Goal: Transaction & Acquisition: Purchase product/service

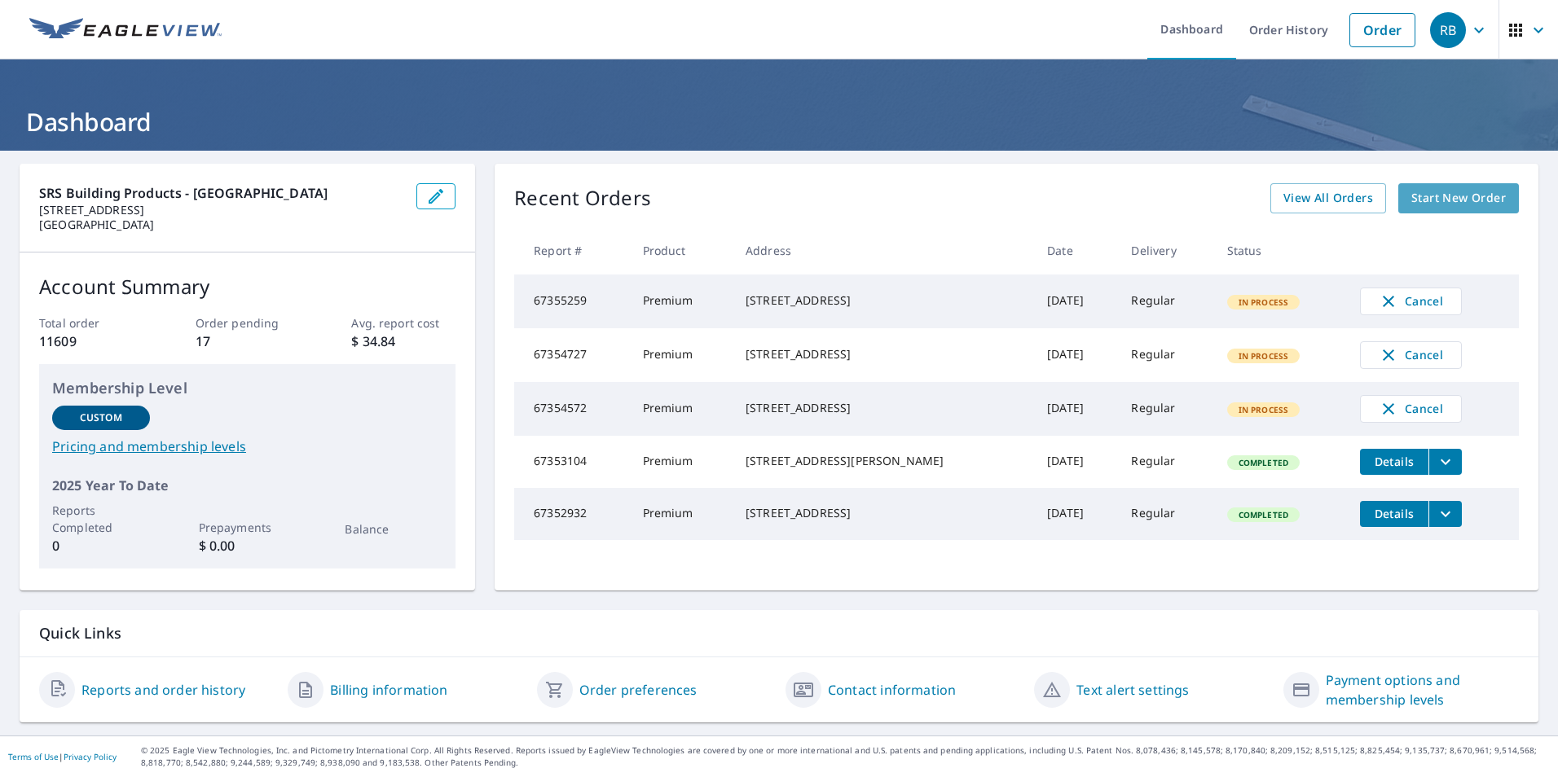
click at [808, 196] on span "Start New Order" at bounding box center [1458, 198] width 94 height 20
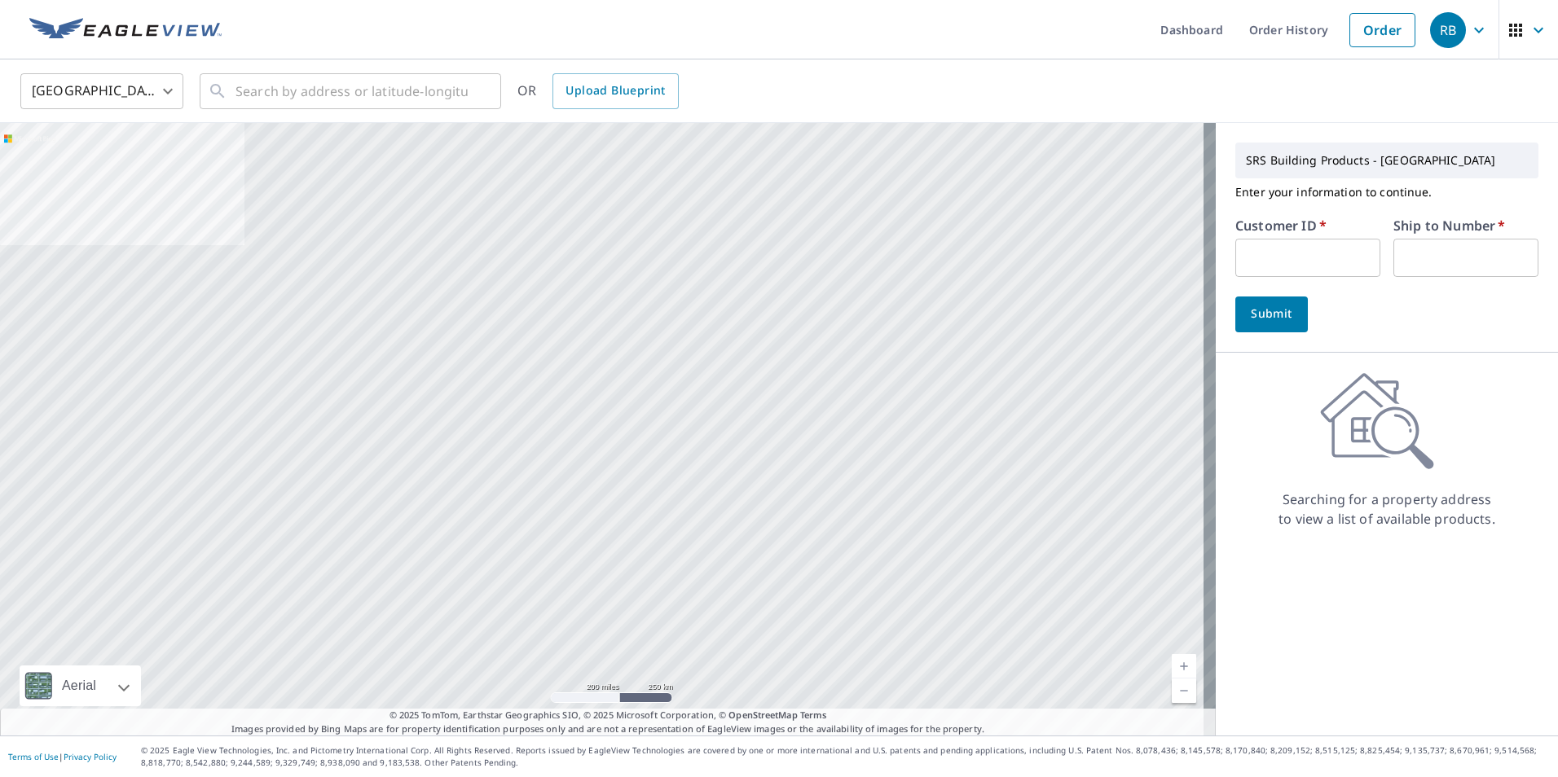
click at [808, 261] on input "text" at bounding box center [1307, 258] width 145 height 38
type input "JJH307"
type input "1"
click at [409, 98] on input "text" at bounding box center [351, 91] width 232 height 46
click at [332, 86] on input "text" at bounding box center [351, 91] width 232 height 46
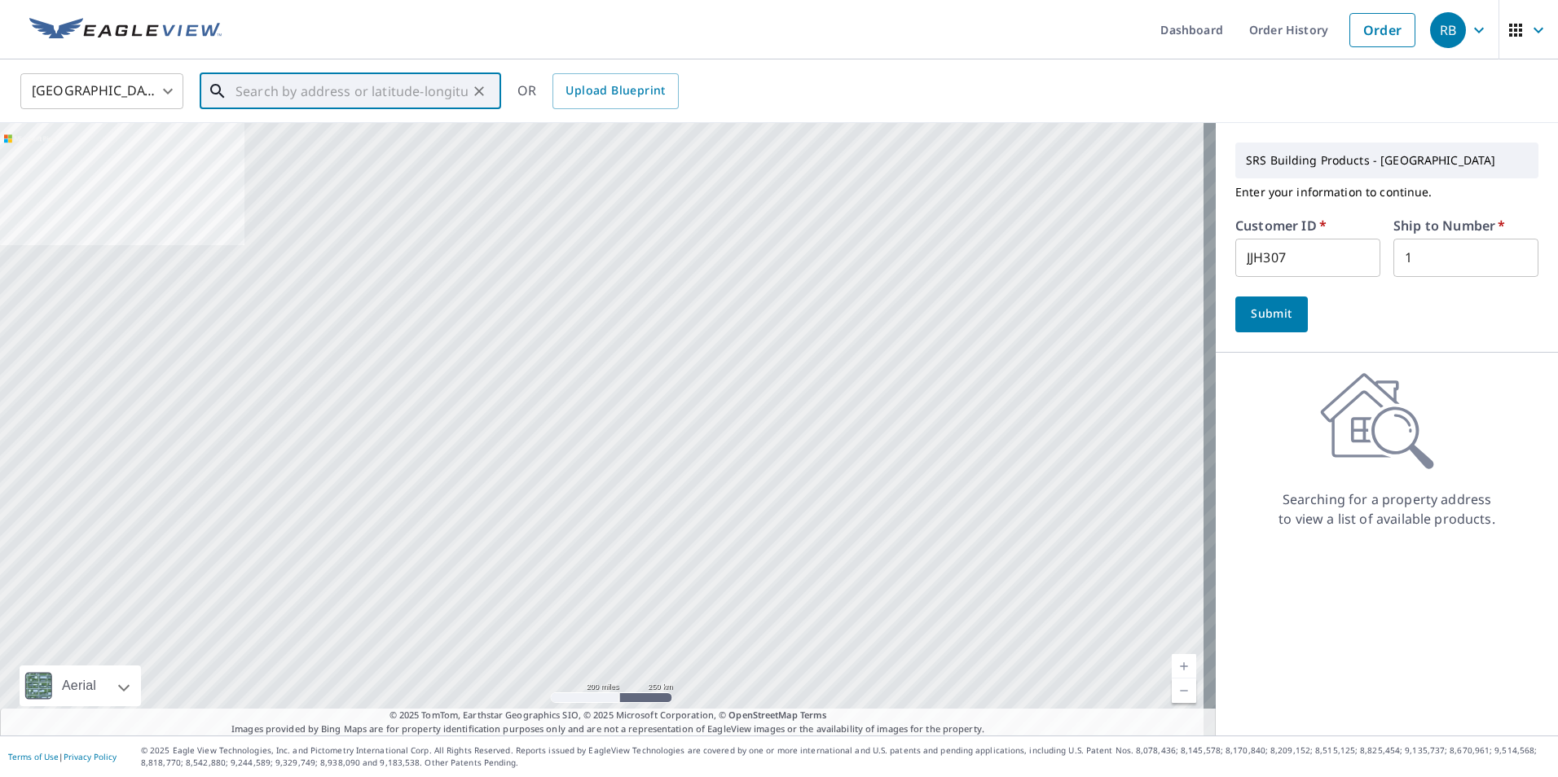
paste input "[STREET_ADDRESS]"
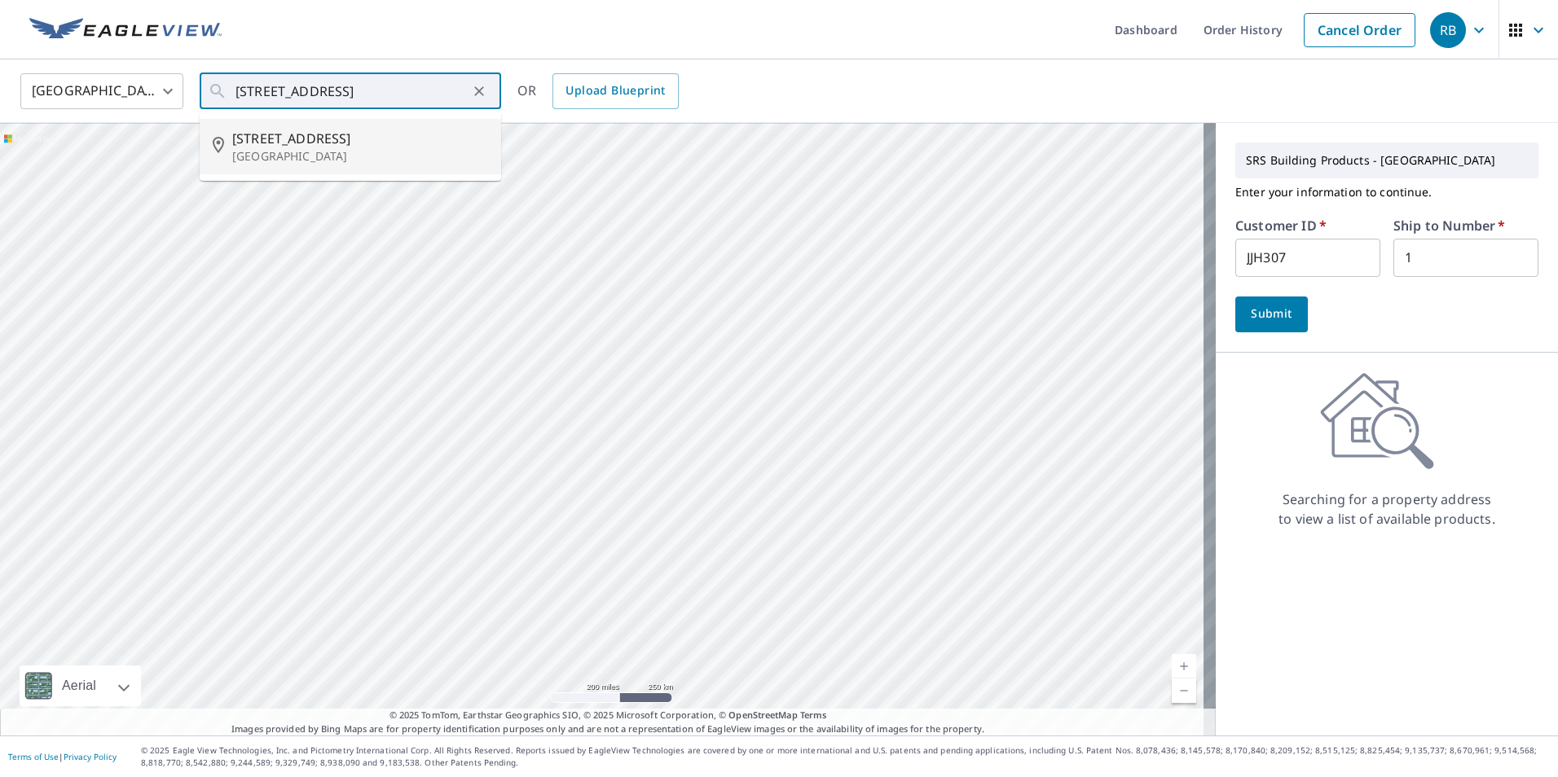
click at [808, 596] on div "SRS Building Products - [GEOGRAPHIC_DATA] Enter your information to continue. C…" at bounding box center [1386, 429] width 342 height 613
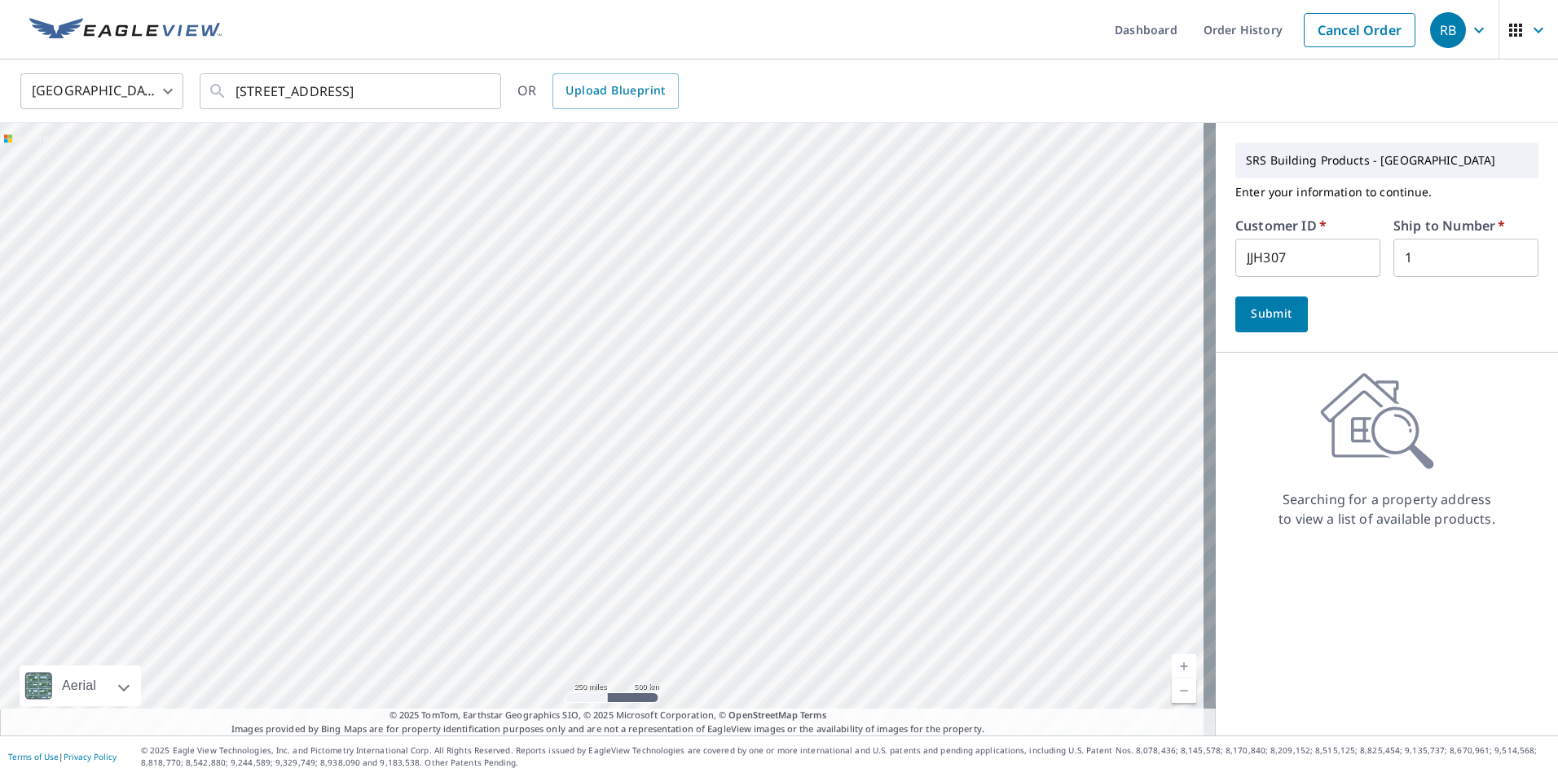
click at [808, 322] on span "Submit" at bounding box center [1271, 314] width 46 height 20
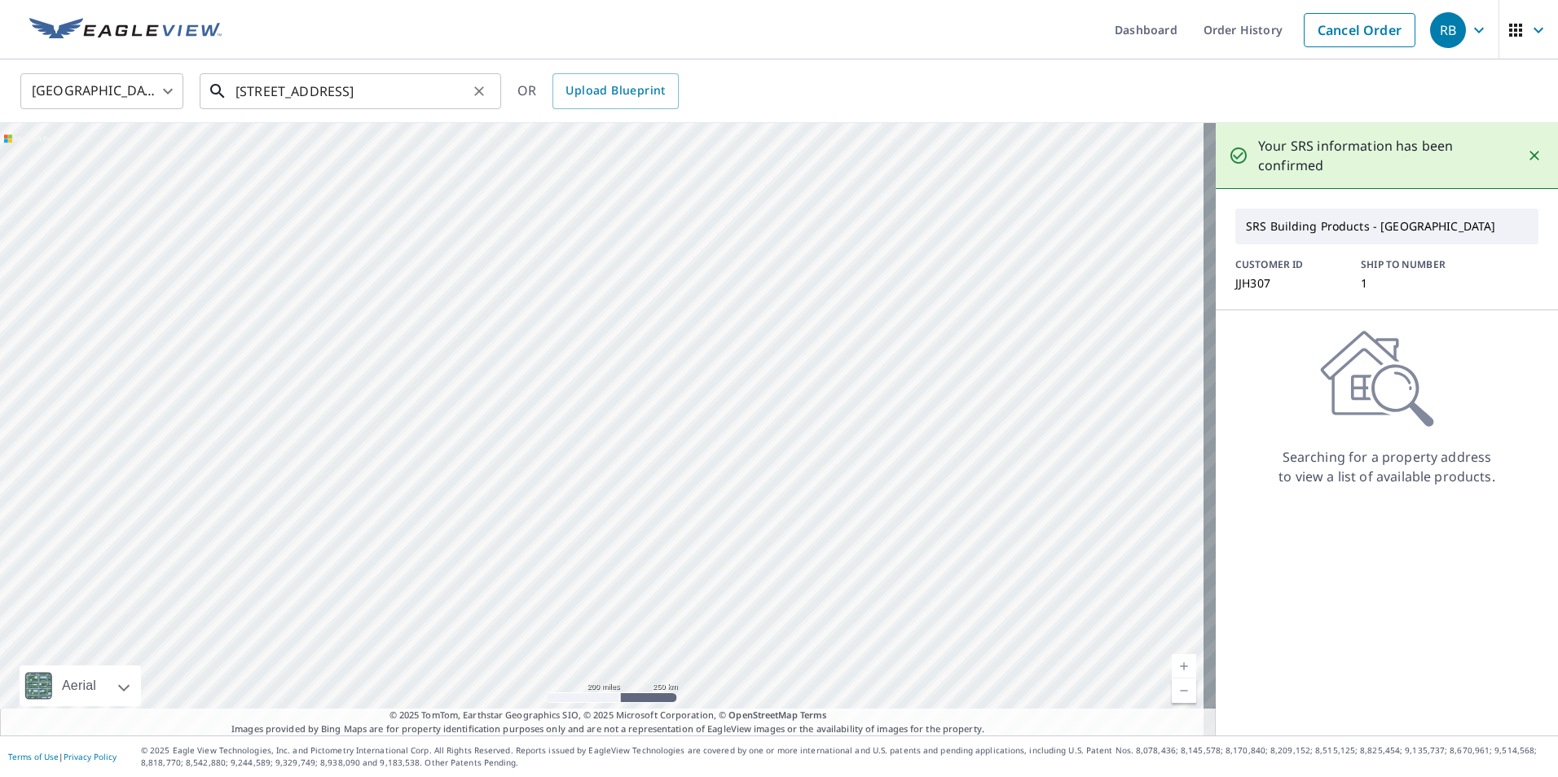
click at [433, 86] on input "[STREET_ADDRESS]" at bounding box center [351, 91] width 232 height 46
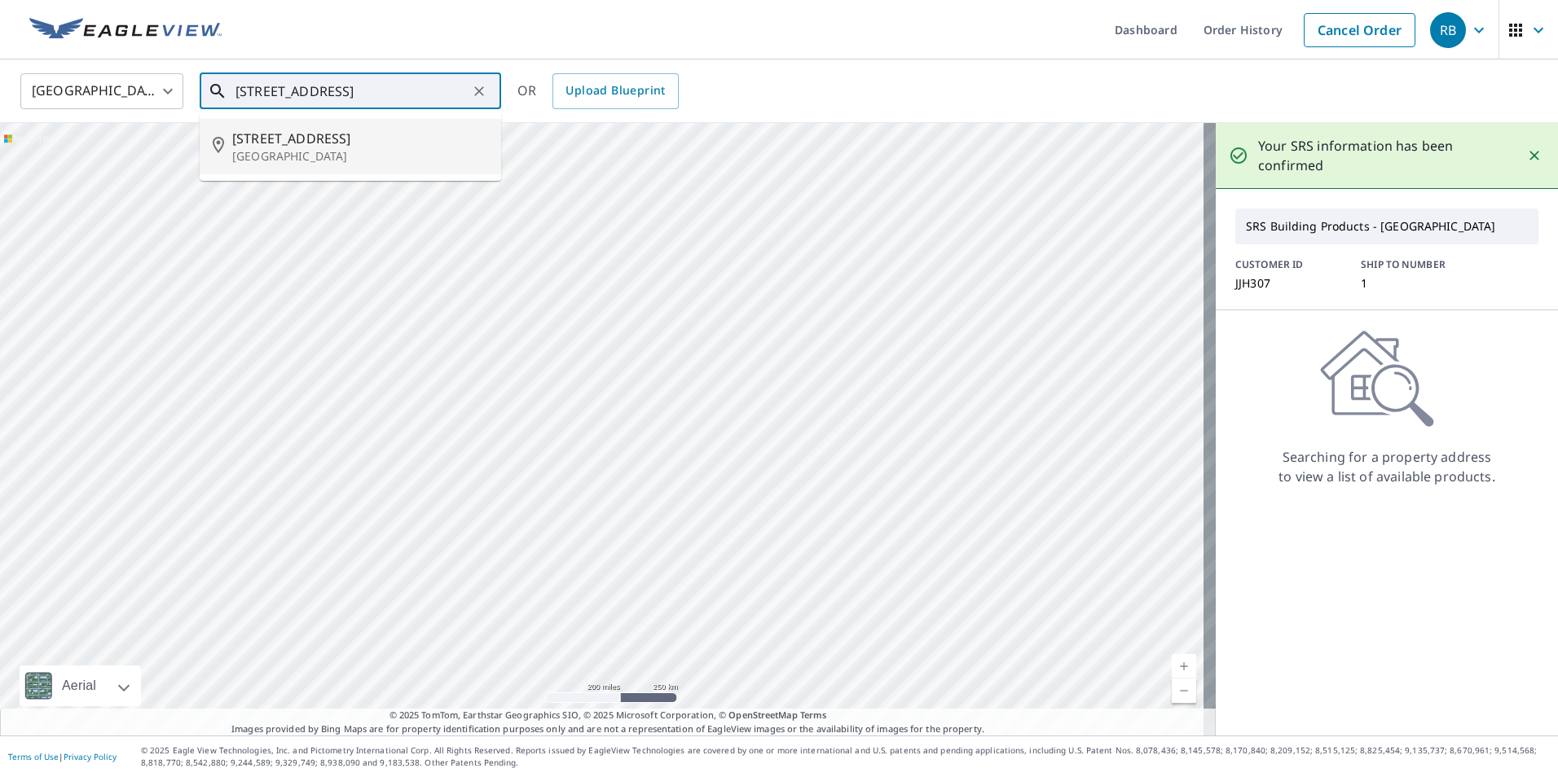
click at [332, 152] on p "[GEOGRAPHIC_DATA]" at bounding box center [360, 156] width 256 height 16
type input "[STREET_ADDRESS]"
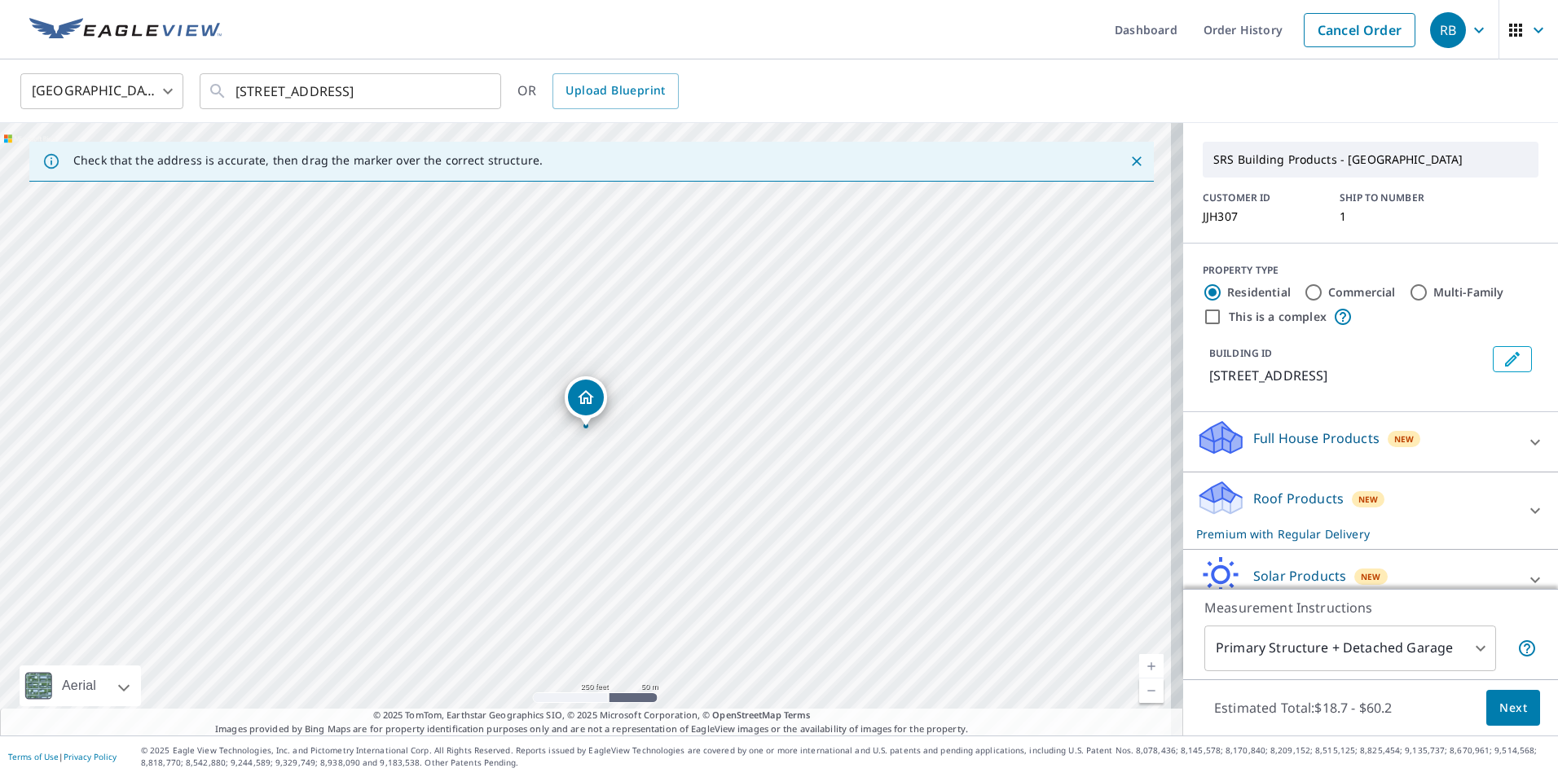
scroll to position [129, 0]
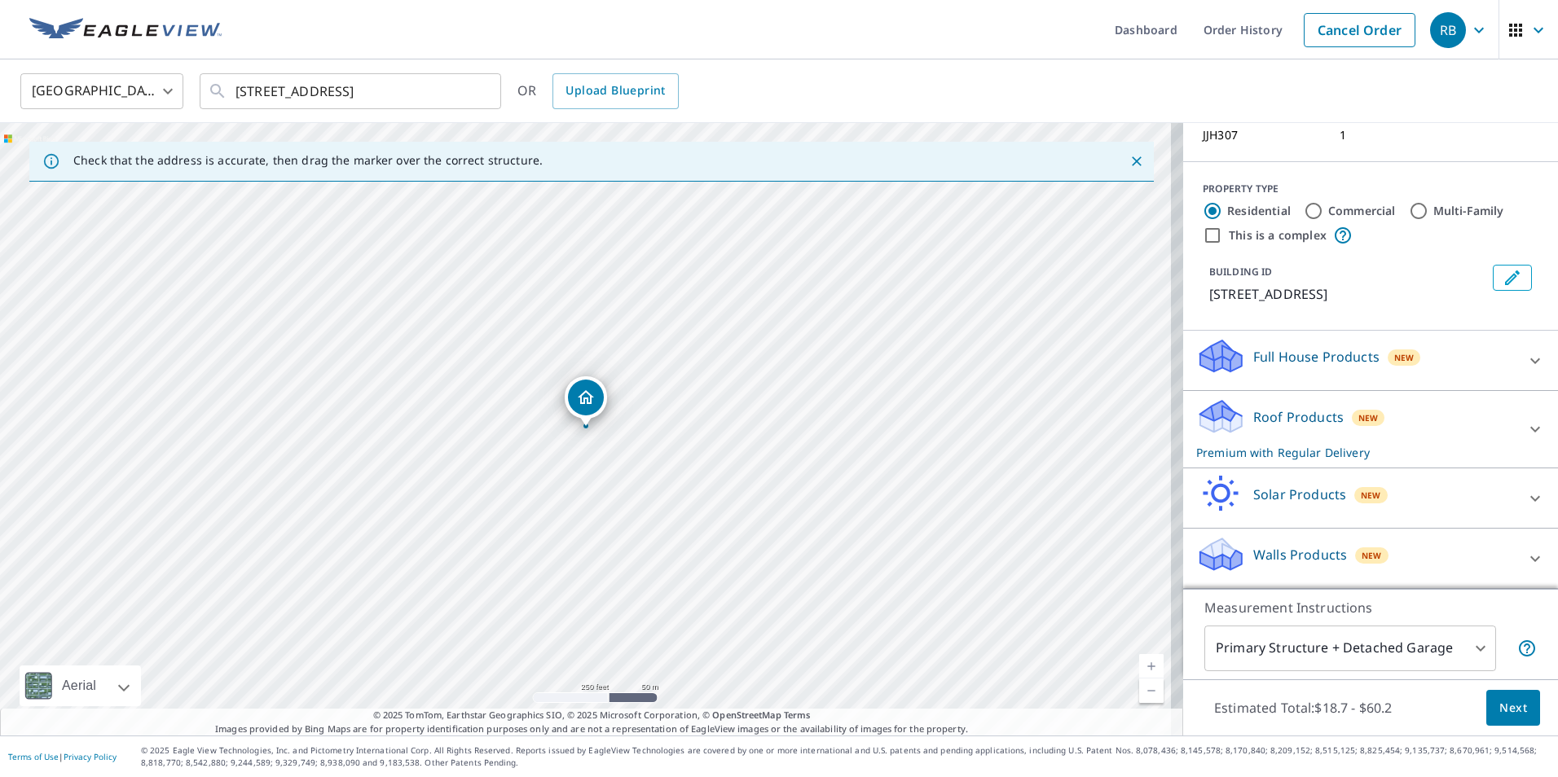
click at [808, 707] on span "Next" at bounding box center [1513, 708] width 28 height 20
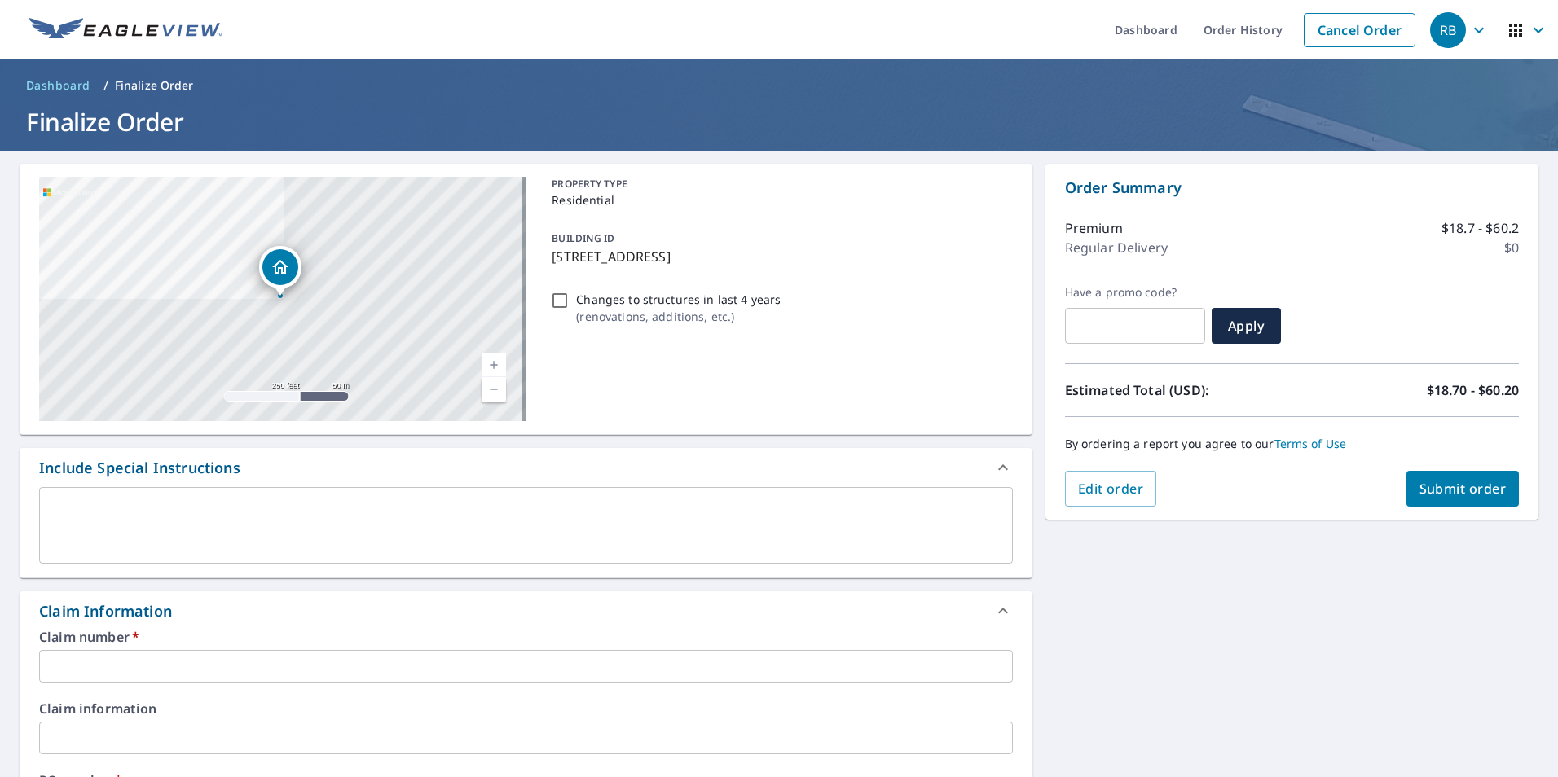
drag, startPoint x: 798, startPoint y: 258, endPoint x: 530, endPoint y: 268, distance: 268.2
click at [530, 268] on div "[STREET_ADDRESS] Aerial Road A standard road map Aerial A detailed look from ab…" at bounding box center [526, 299] width 1013 height 271
drag, startPoint x: 530, startPoint y: 267, endPoint x: 787, endPoint y: 287, distance: 257.3
click at [787, 287] on div "Changes to structures in last 4 years ( renovations, additions, etc. )" at bounding box center [778, 308] width 467 height 44
checkbox input "true"
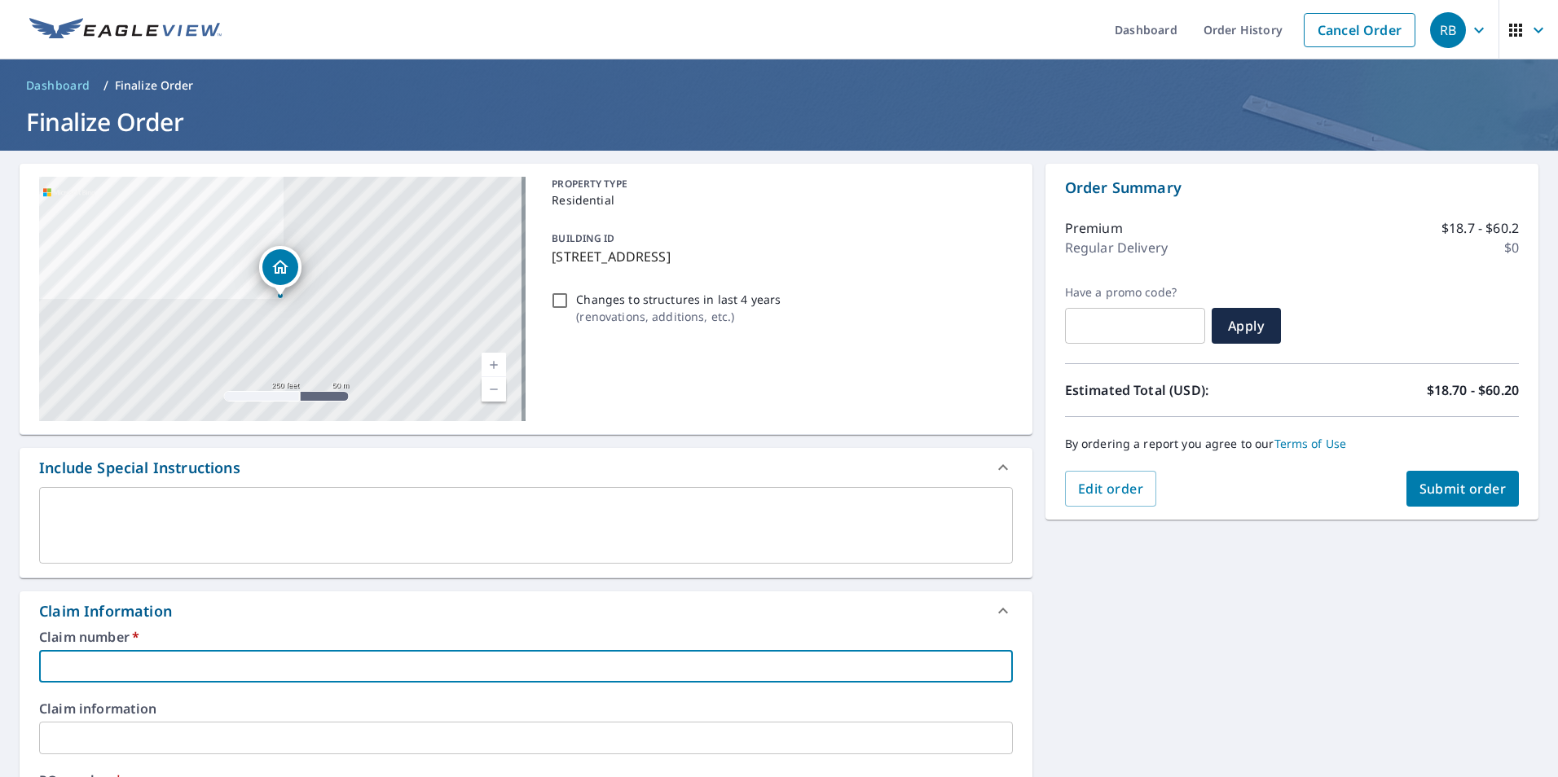
paste input "[STREET_ADDRESS]"
type input "[STREET_ADDRESS]"
checkbox input "true"
type input "[STREET_ADDRESS]"
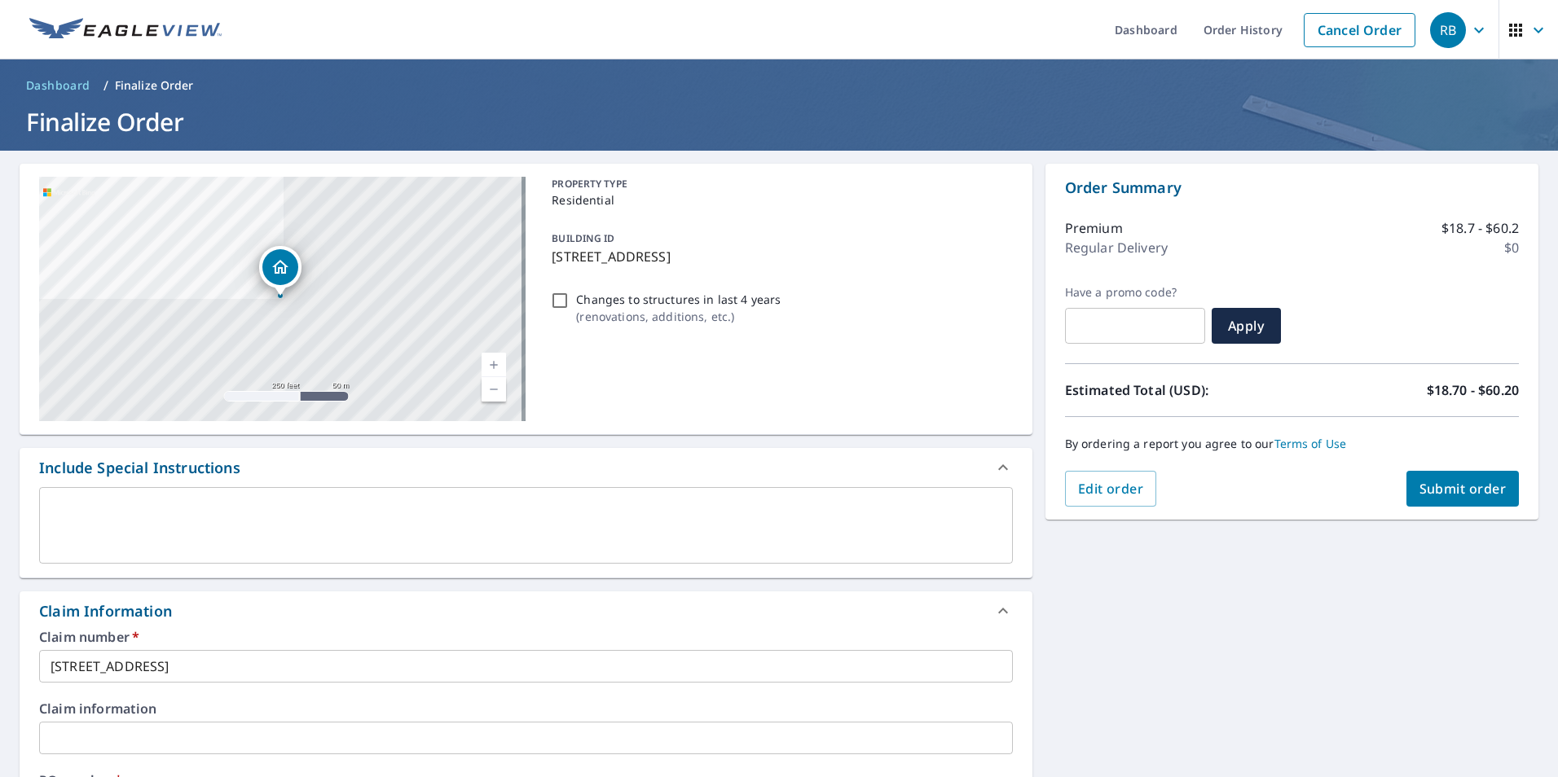
click at [808, 659] on div "[STREET_ADDRESS] Aerial Road A standard road map Aerial A detailed look from ab…" at bounding box center [779, 748] width 1558 height 1195
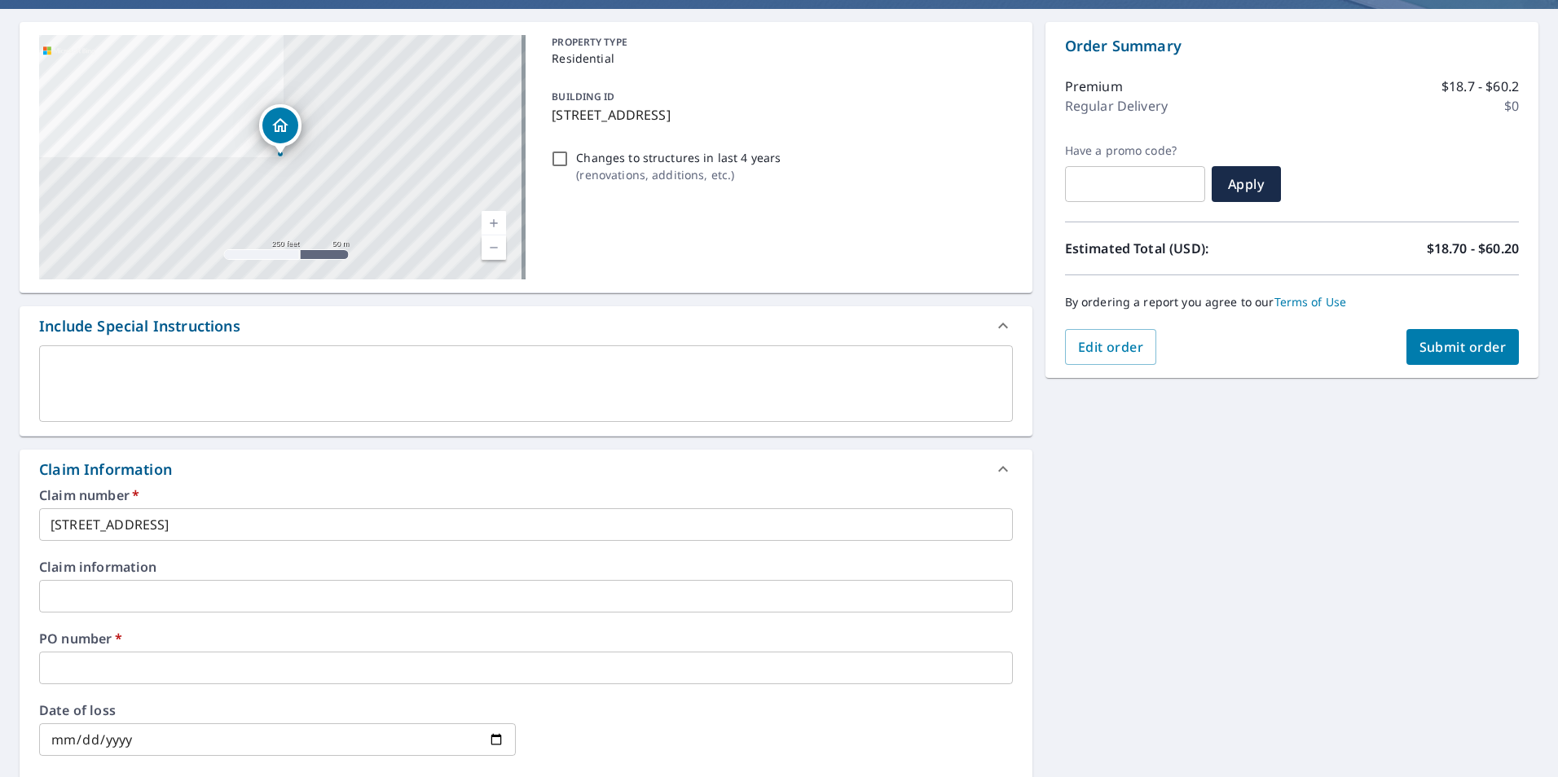
scroll to position [163, 0]
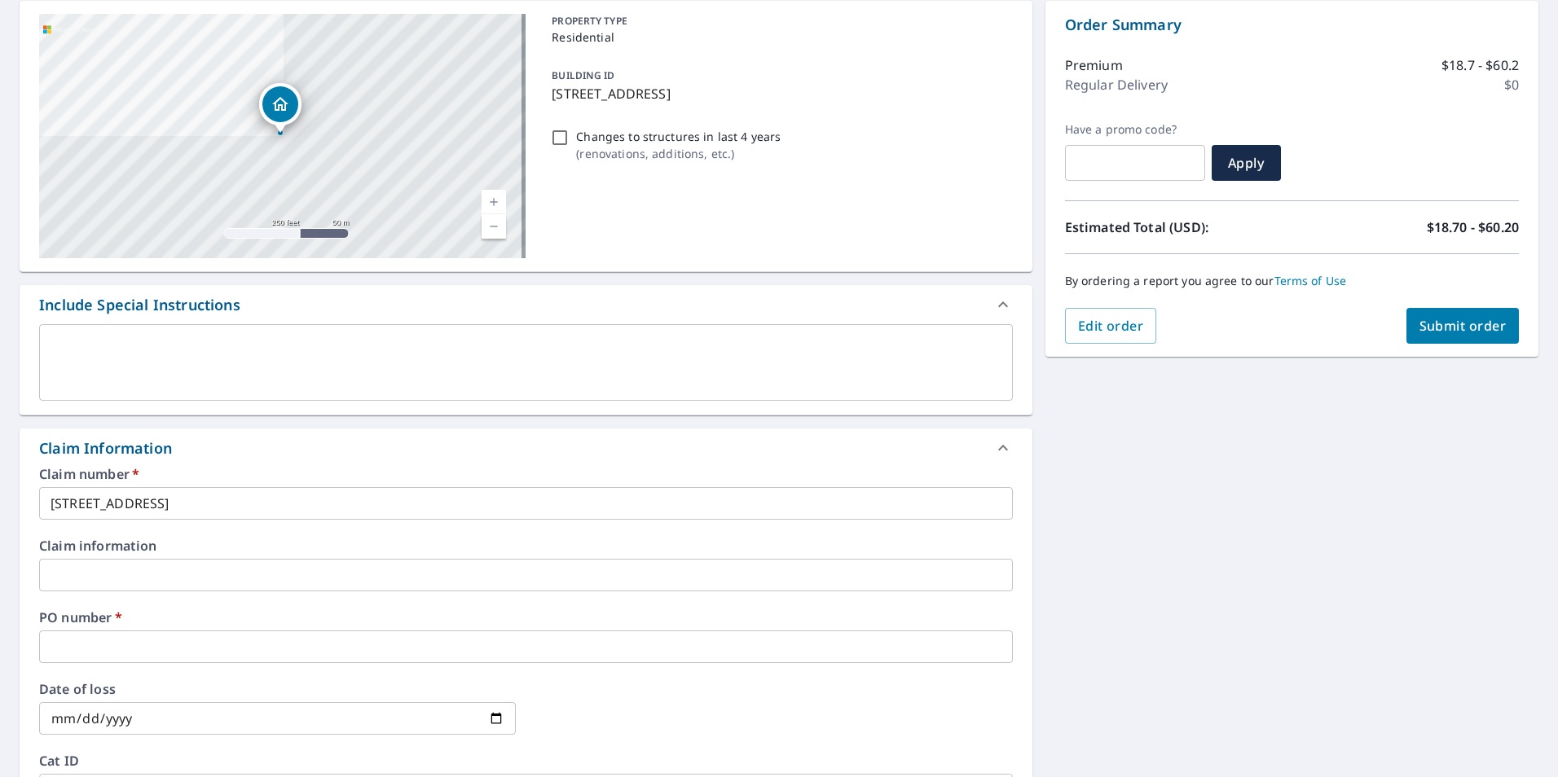
click at [305, 646] on input "text" at bounding box center [525, 647] width 973 height 33
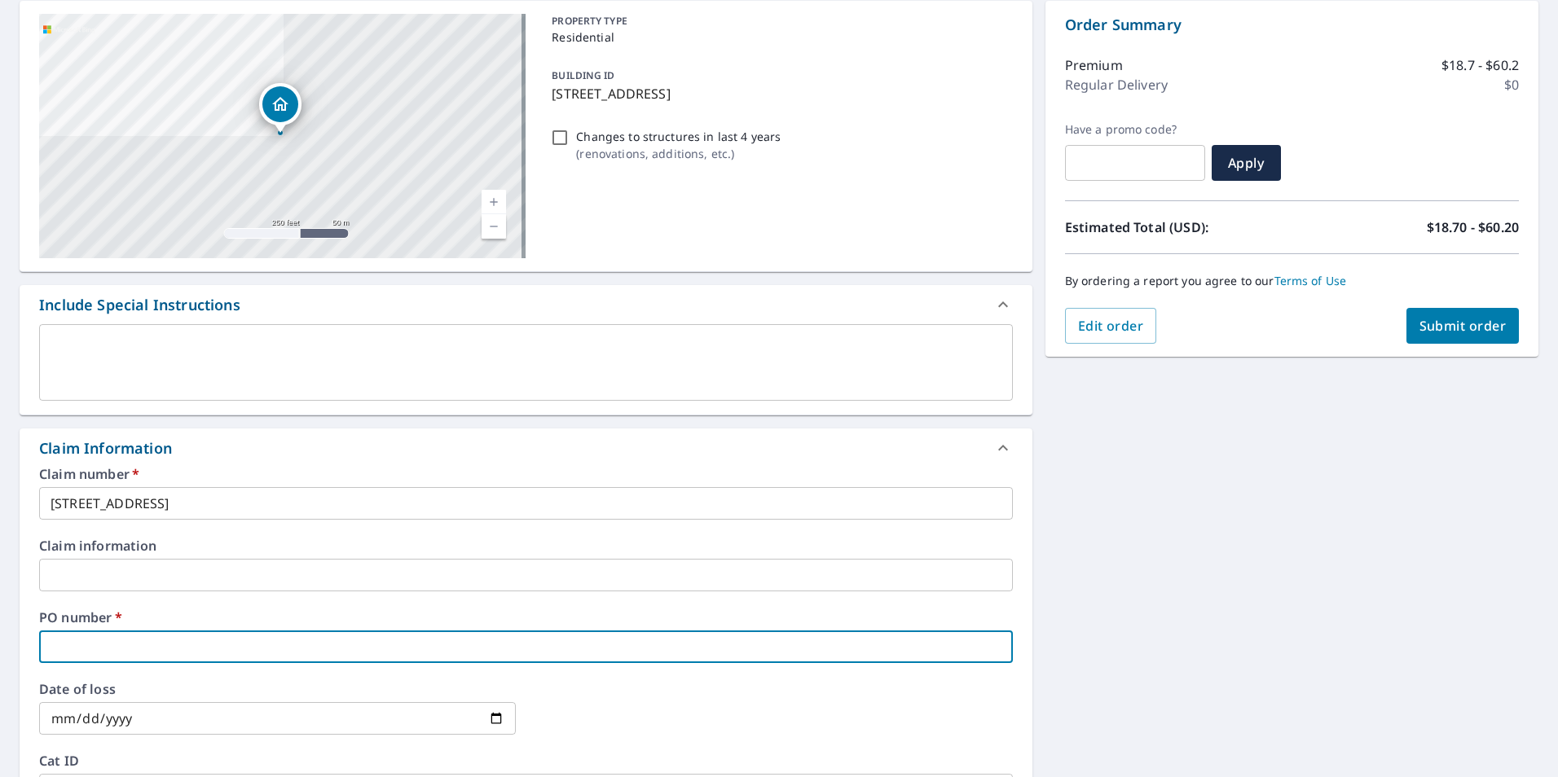
paste input "[STREET_ADDRESS]"
type input "[STREET_ADDRESS]"
checkbox input "true"
type input "[STREET_ADDRESS]"
click at [808, 637] on div "[STREET_ADDRESS] Aerial Road A standard road map Aerial A detailed look from ab…" at bounding box center [779, 585] width 1558 height 1195
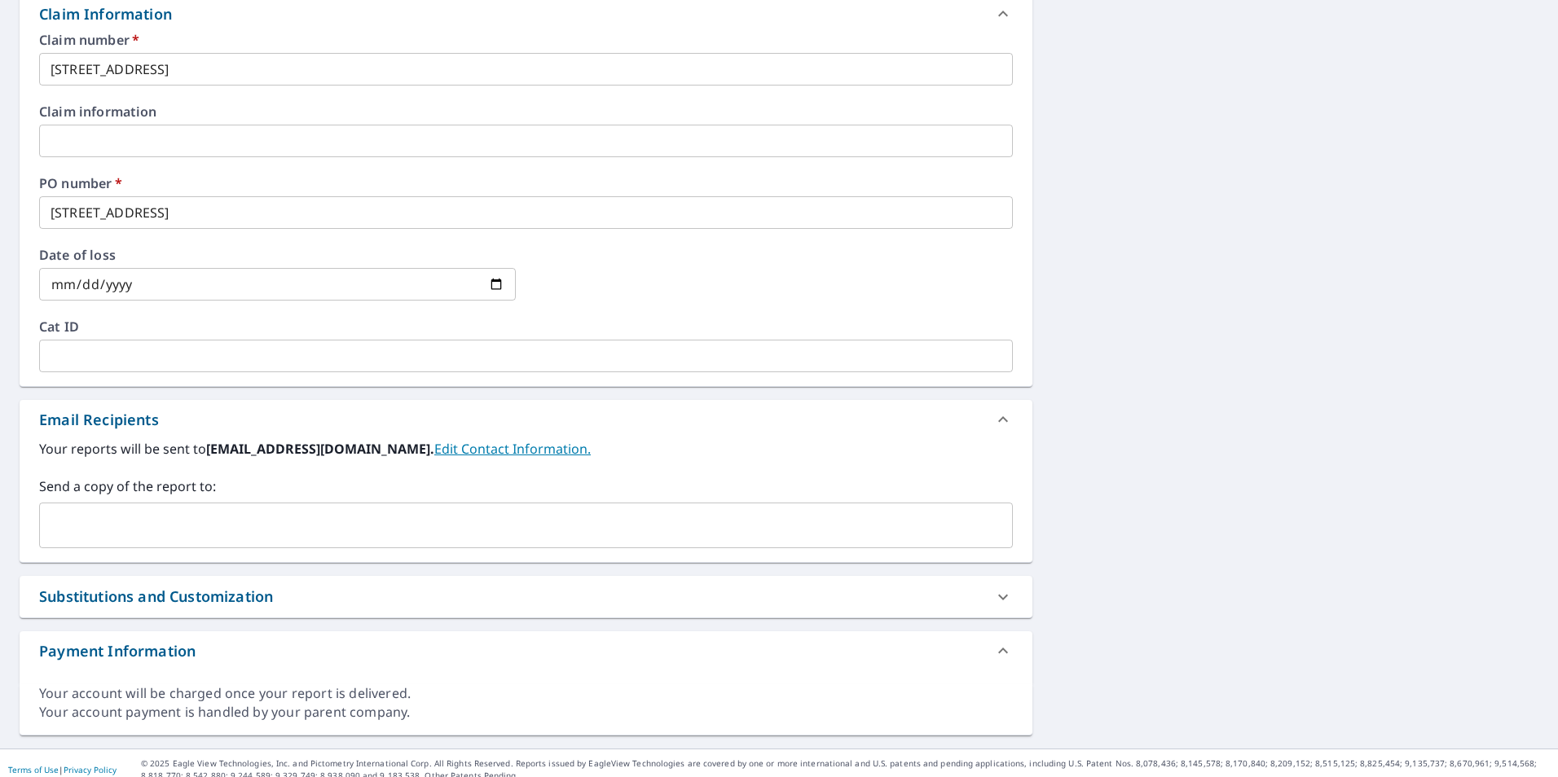
scroll to position [610, 0]
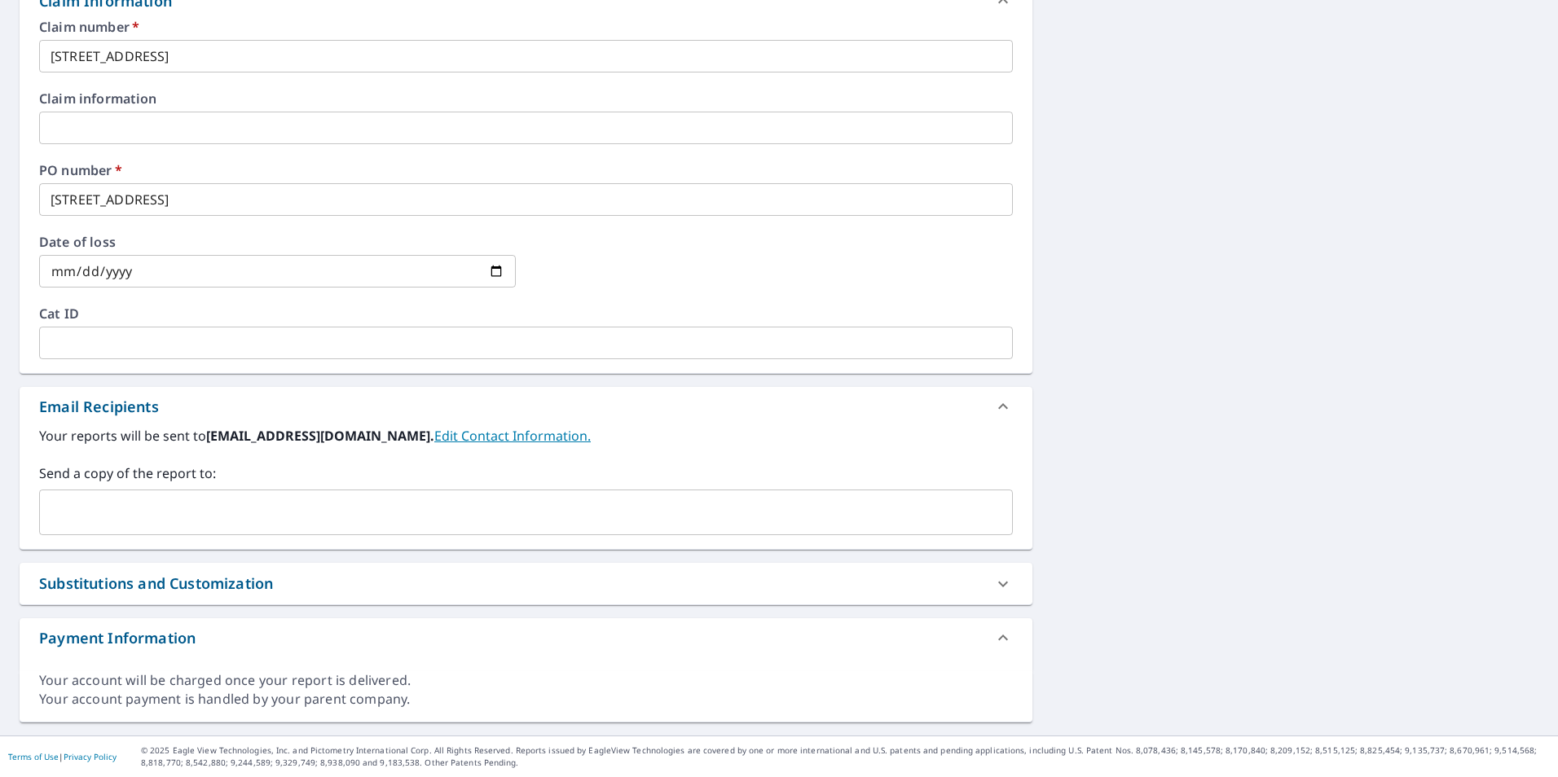
click at [472, 513] on input "text" at bounding box center [513, 512] width 934 height 31
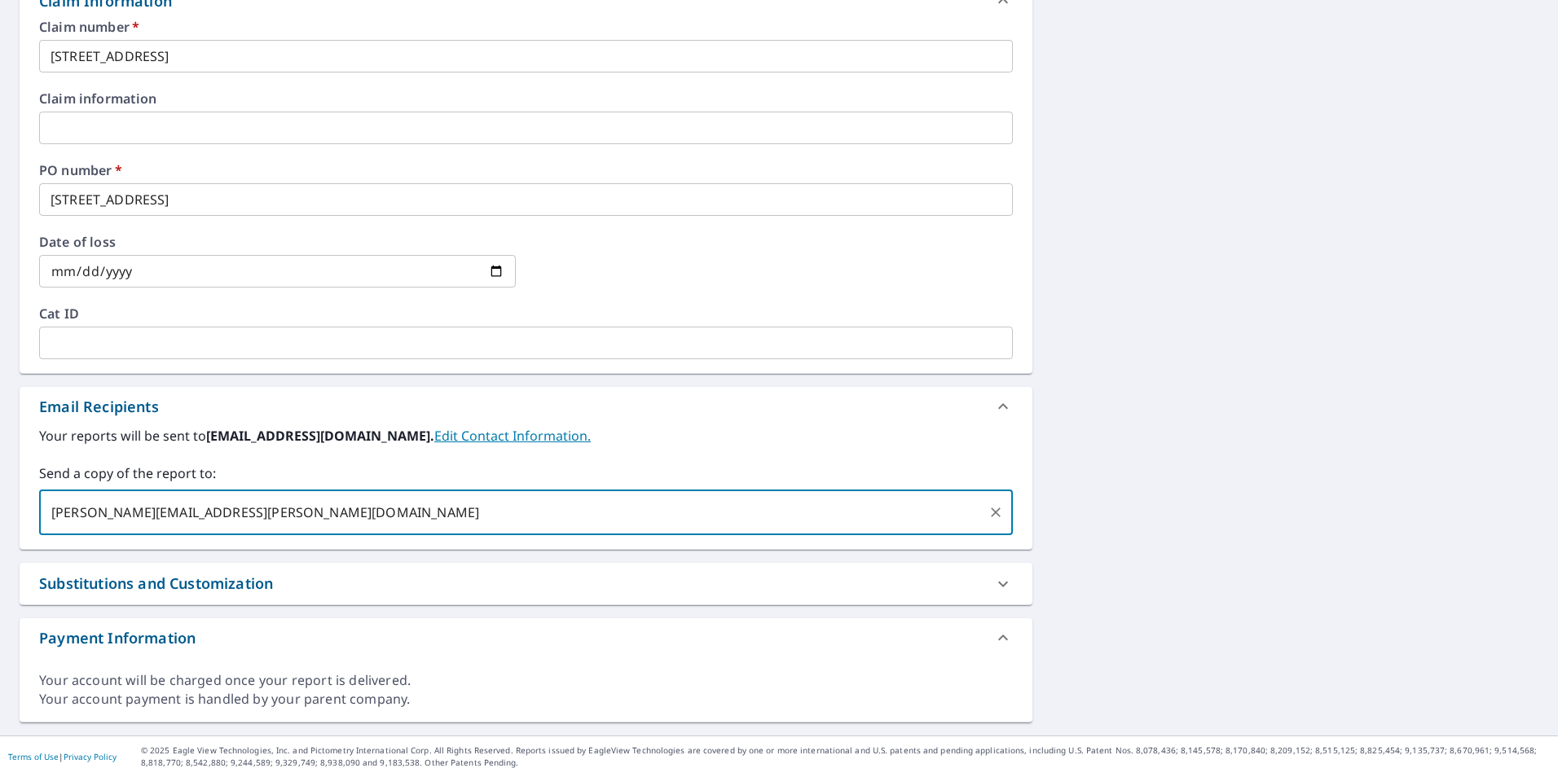
type input "[PERSON_NAME][EMAIL_ADDRESS][PERSON_NAME][DOMAIN_NAME]"
click at [808, 442] on label "Your reports will be sent to [EMAIL_ADDRESS][DOMAIN_NAME]. Edit Contact Informa…" at bounding box center [525, 436] width 973 height 20
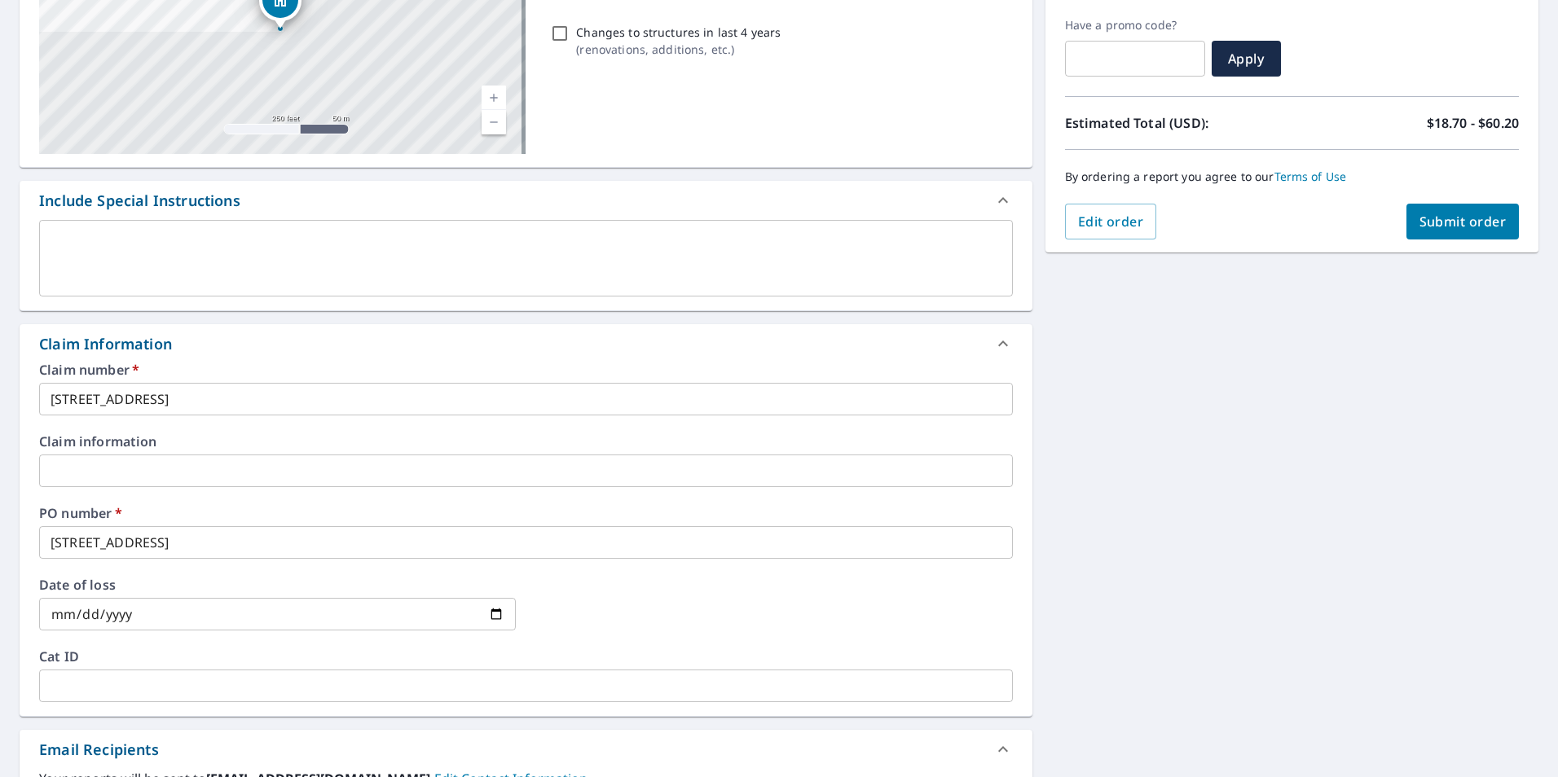
scroll to position [121, 0]
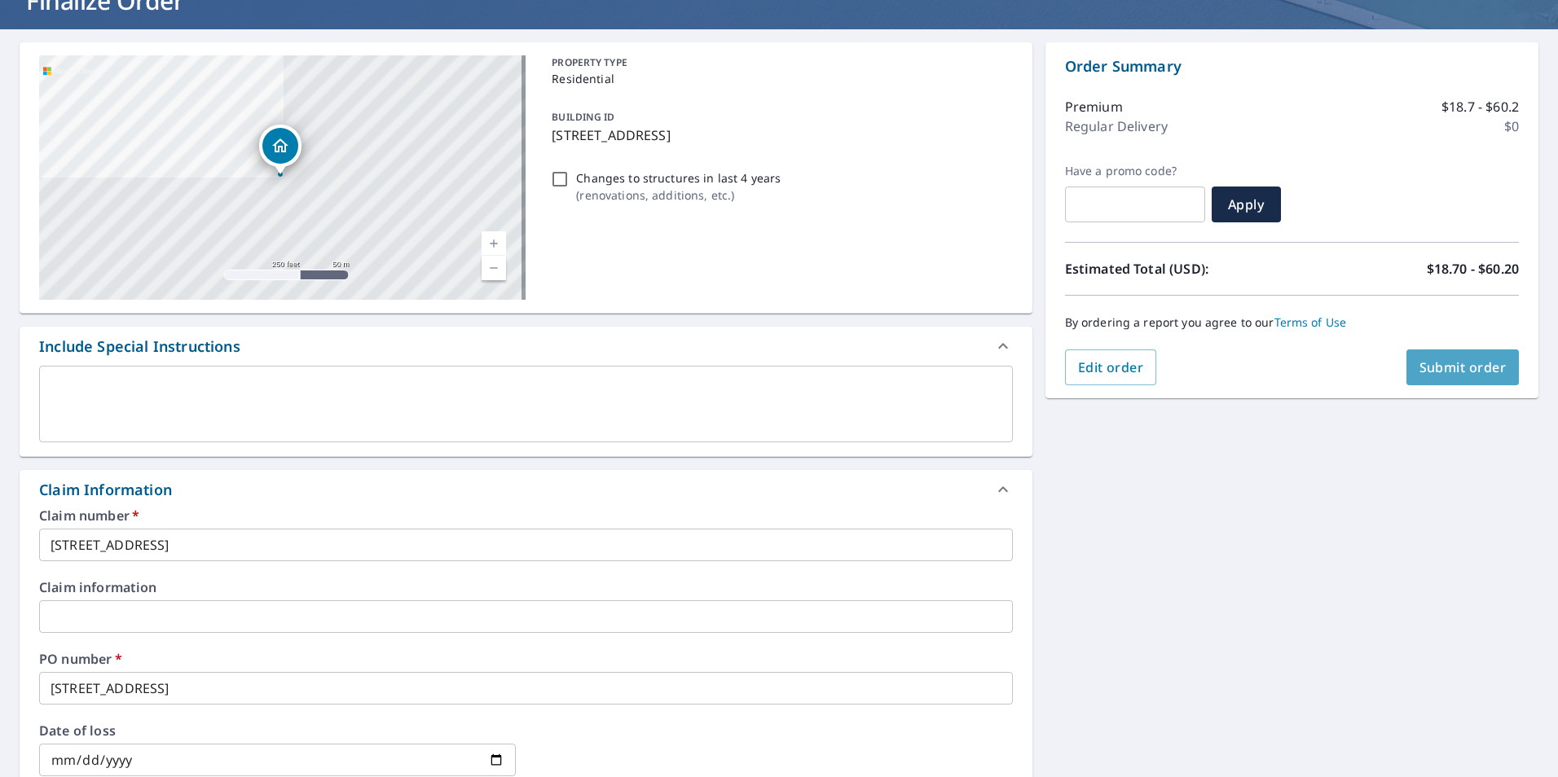
click at [808, 373] on span "Submit order" at bounding box center [1462, 367] width 87 height 18
checkbox input "true"
